Goal: Find specific page/section: Find specific page/section

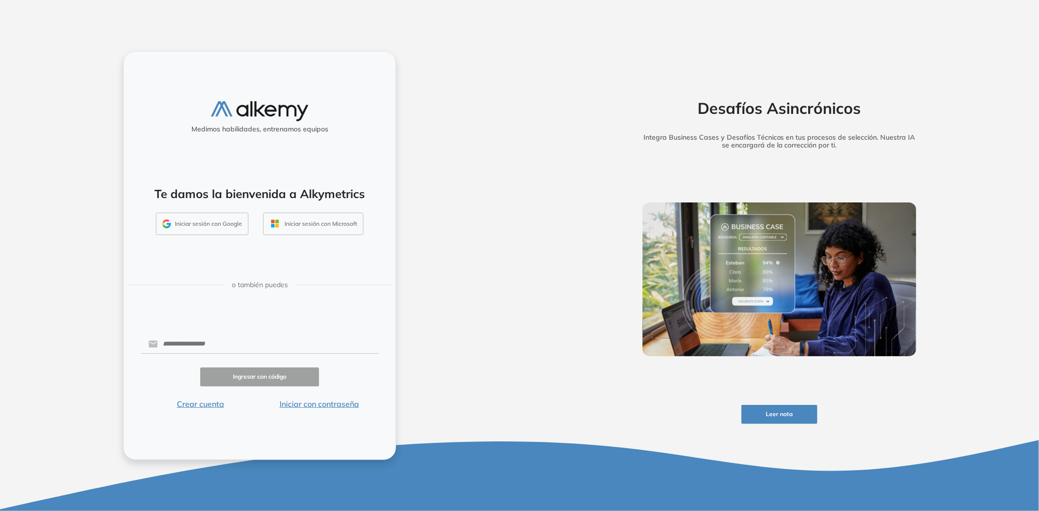
click at [186, 324] on div "Medimos habilidades, entrenamos equipos Te damos la bienvenida a Alkymetrics In…" at bounding box center [259, 255] width 273 height 409
click at [186, 341] on input "text" at bounding box center [268, 344] width 221 height 19
type input "**********"
click at [328, 406] on button "Iniciar con contraseña" at bounding box center [319, 404] width 119 height 12
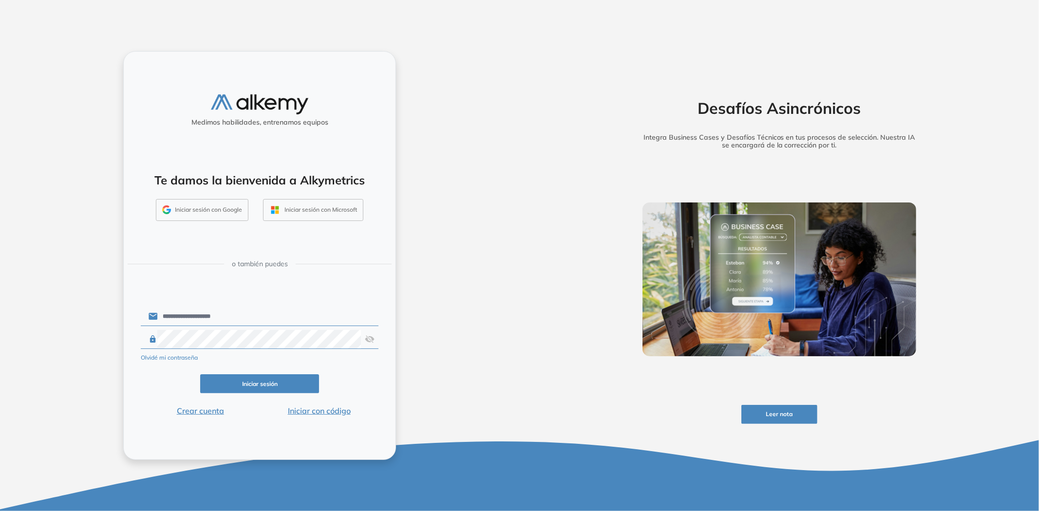
click at [166, 385] on div "Iniciar sesión" at bounding box center [260, 383] width 238 height 19
click at [207, 383] on button "Iniciar sesión" at bounding box center [259, 383] width 119 height 19
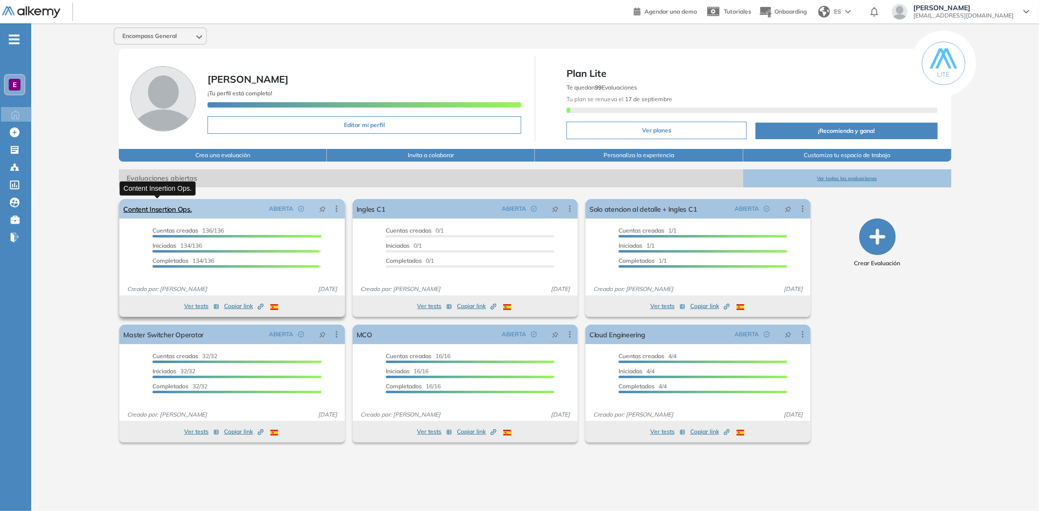
click at [180, 211] on link "Content Insertion Ops." at bounding box center [157, 208] width 68 height 19
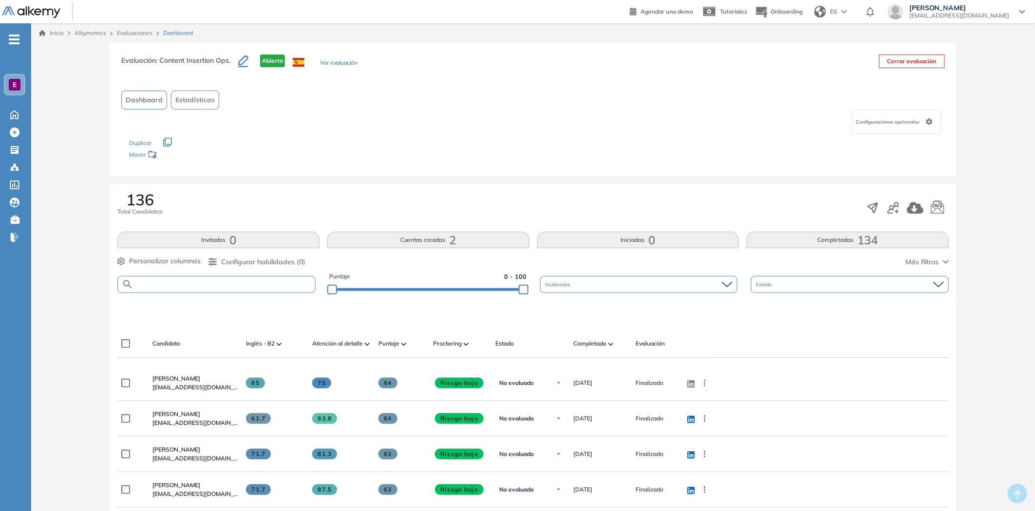
click at [177, 284] on input "text" at bounding box center [224, 284] width 182 height 7
paste input "**********"
type input "**********"
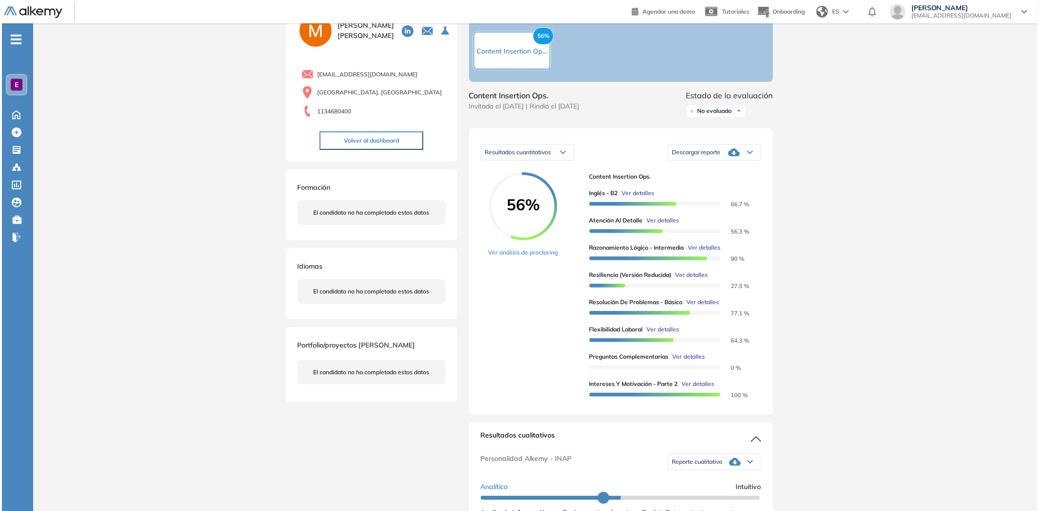
scroll to position [108, 0]
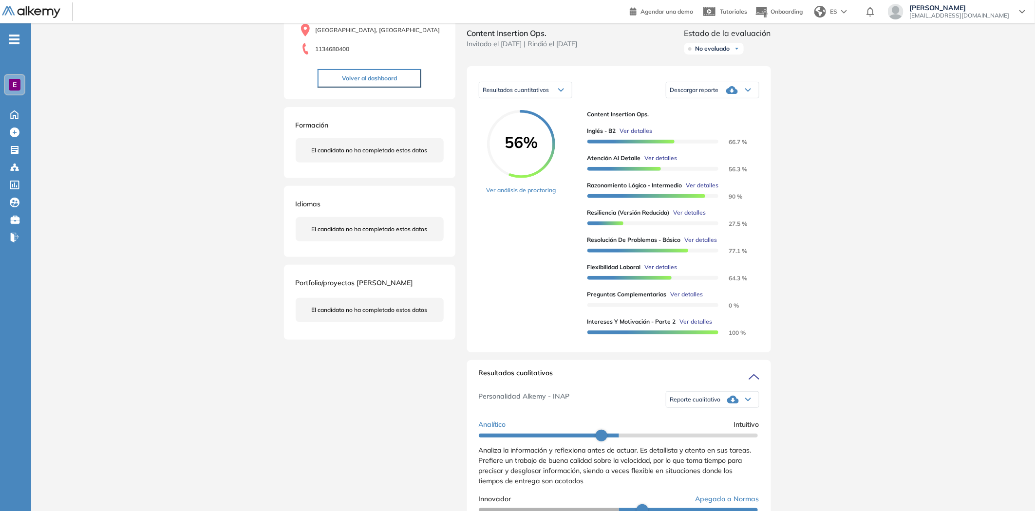
click at [690, 299] on span "Ver detalles" at bounding box center [687, 294] width 33 height 9
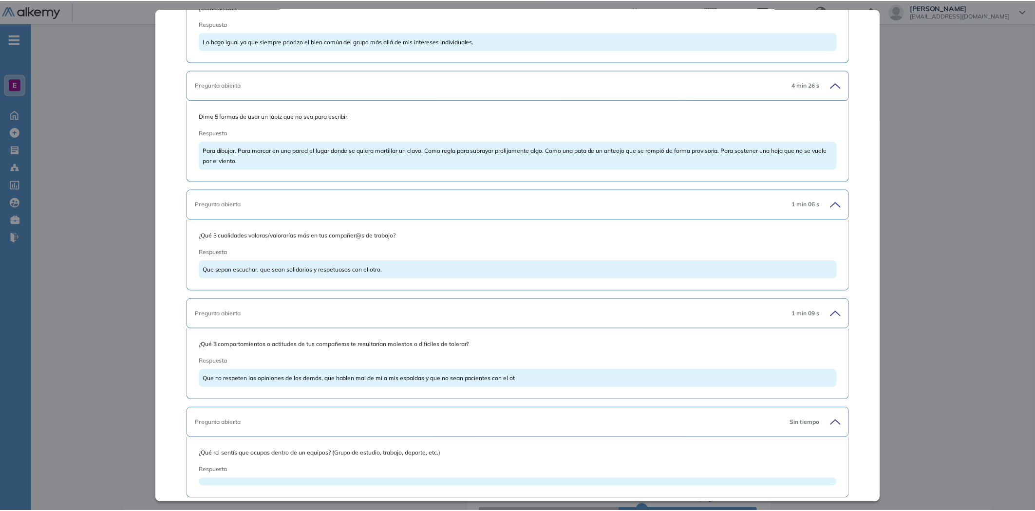
scroll to position [2498, 0]
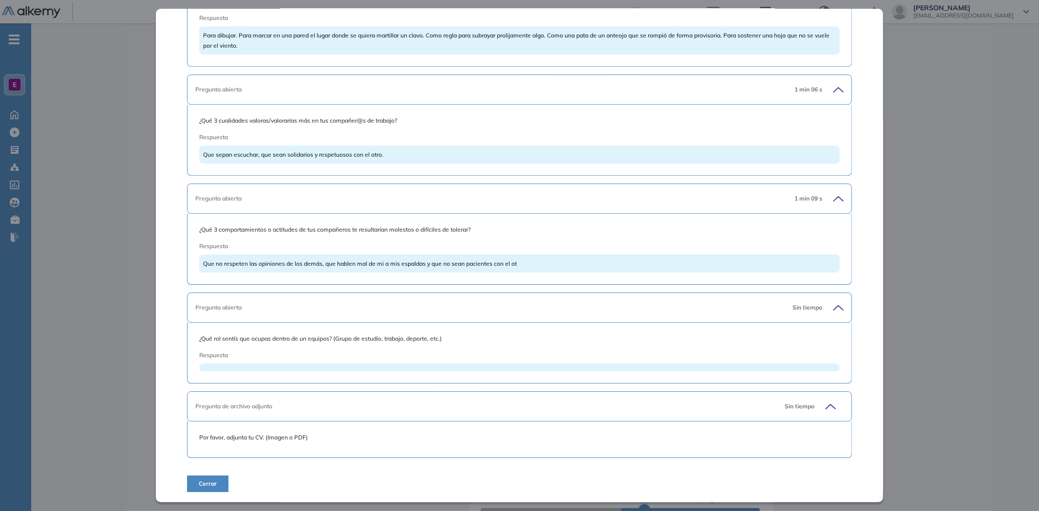
click at [260, 441] on span "Por favor, adjunta tu CV. (Imagen o PDF)" at bounding box center [519, 437] width 640 height 9
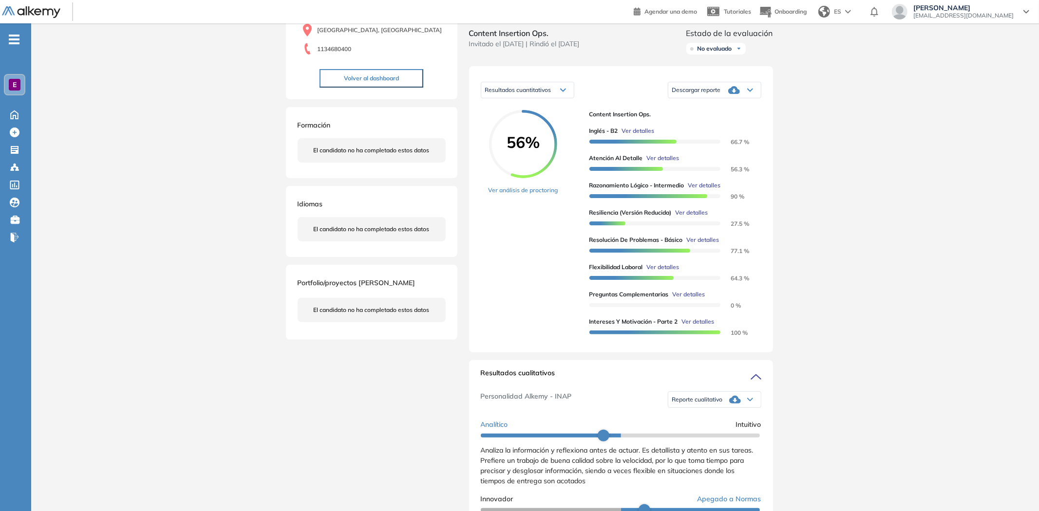
click at [79, 348] on div "Inicio Alkymetrics Evaluaciones Dashboard Candidato Preguntas complementarias P…" at bounding box center [534, 411] width 1007 height 992
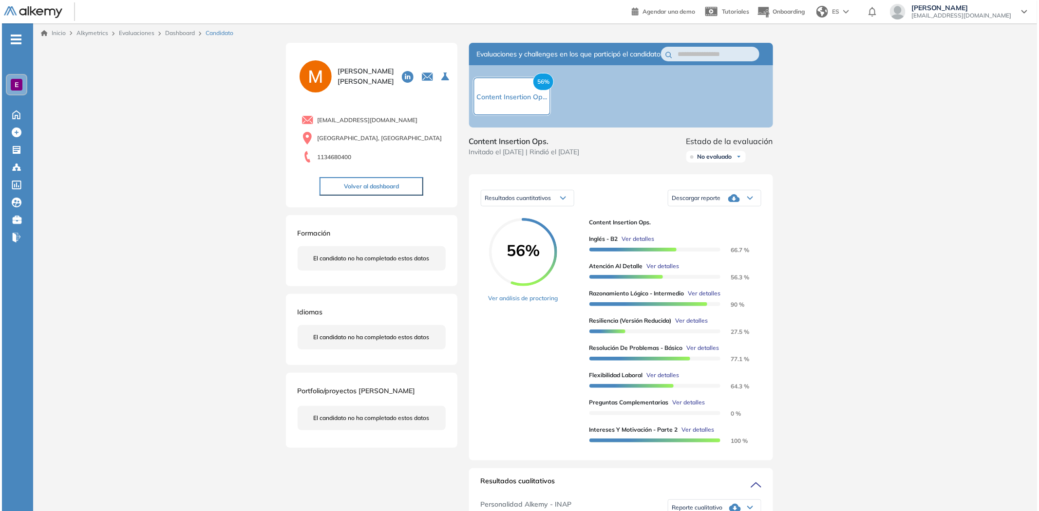
scroll to position [2453, 0]
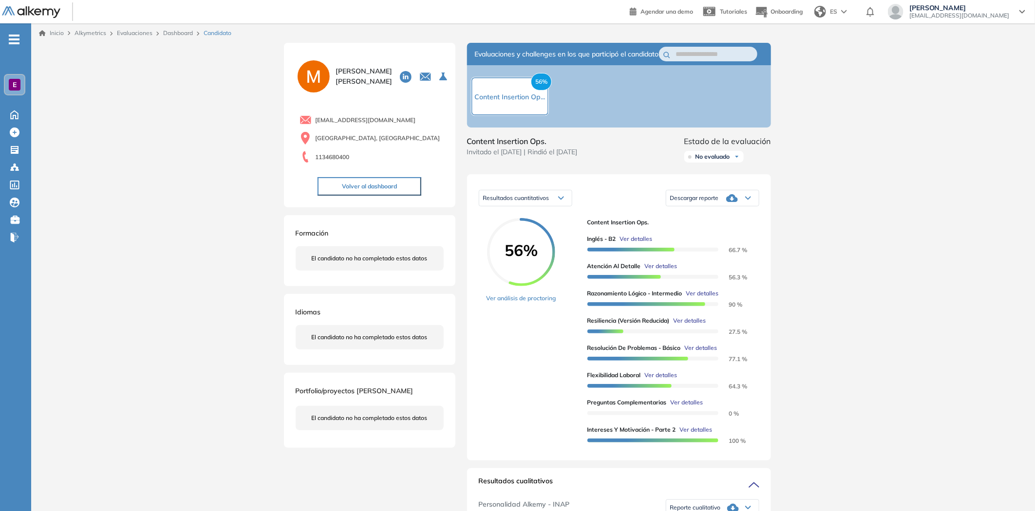
click at [332, 154] on span "1134680400" at bounding box center [332, 157] width 34 height 9
copy span "1134680400"
click at [692, 434] on span "Ver detalles" at bounding box center [696, 430] width 33 height 9
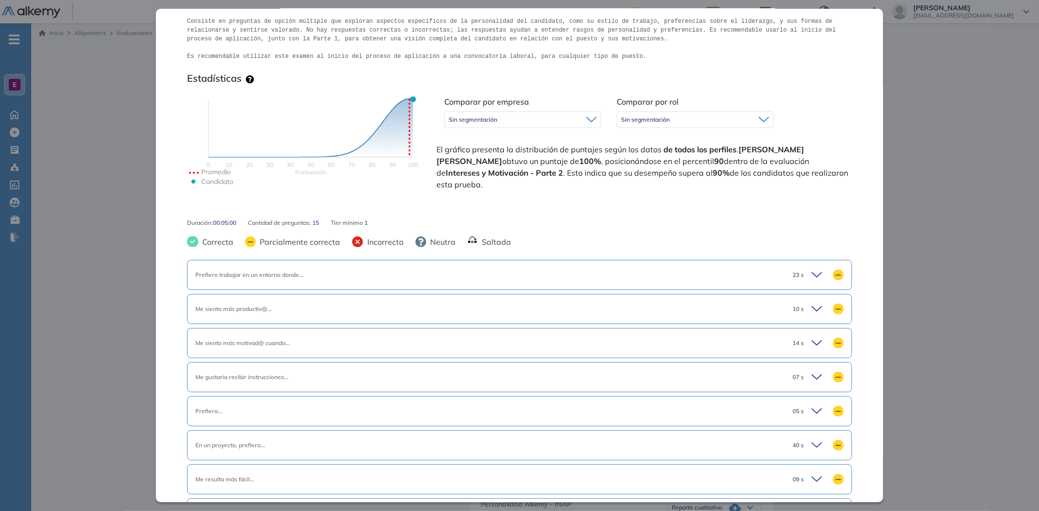
scroll to position [0, 0]
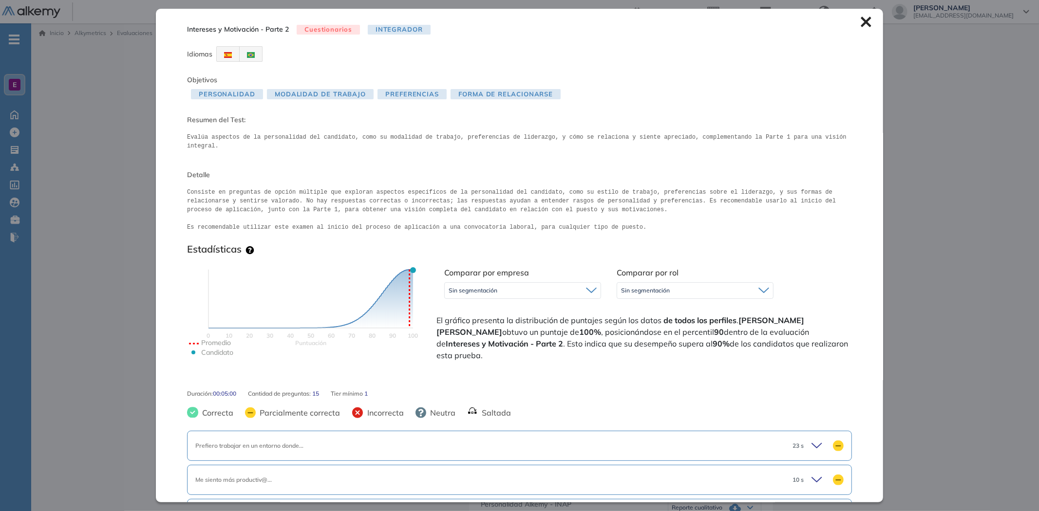
click at [864, 22] on div "Intereses y Motivación - Parte 2 Cuestionarios Integrador Idiomas Objetivos Per…" at bounding box center [519, 255] width 727 height 493
click at [860, 23] on icon at bounding box center [865, 22] width 10 height 10
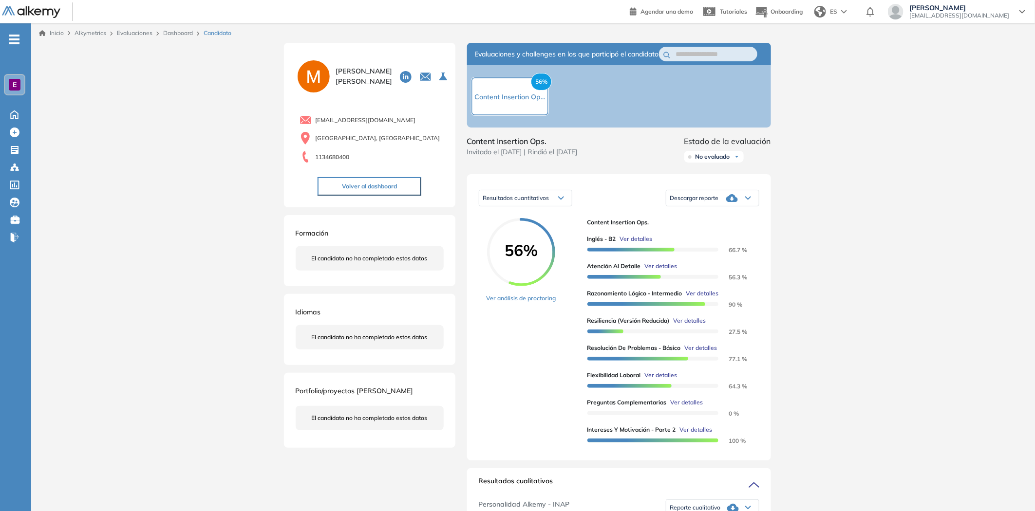
click at [682, 407] on span "Ver detalles" at bounding box center [687, 402] width 33 height 9
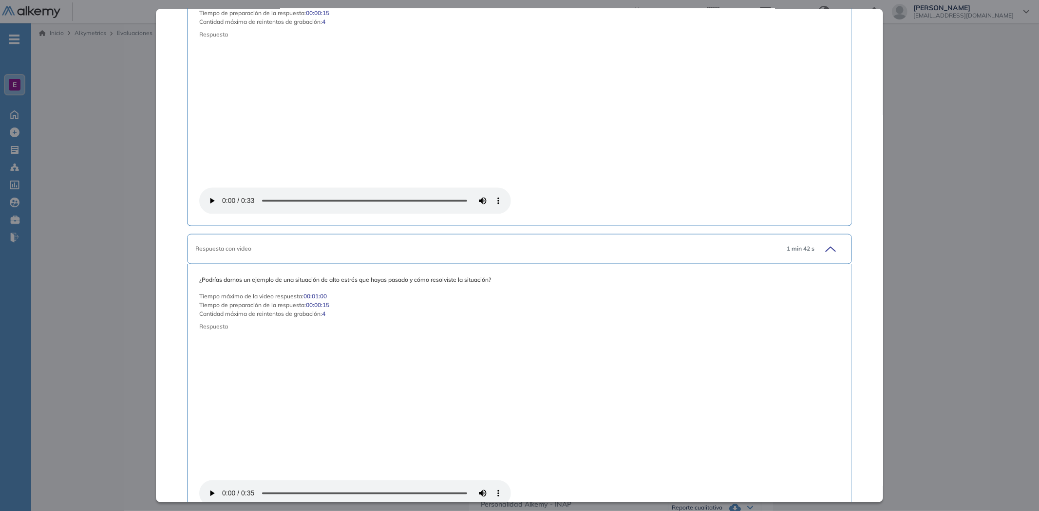
scroll to position [1471, 0]
